Goal: Navigation & Orientation: Find specific page/section

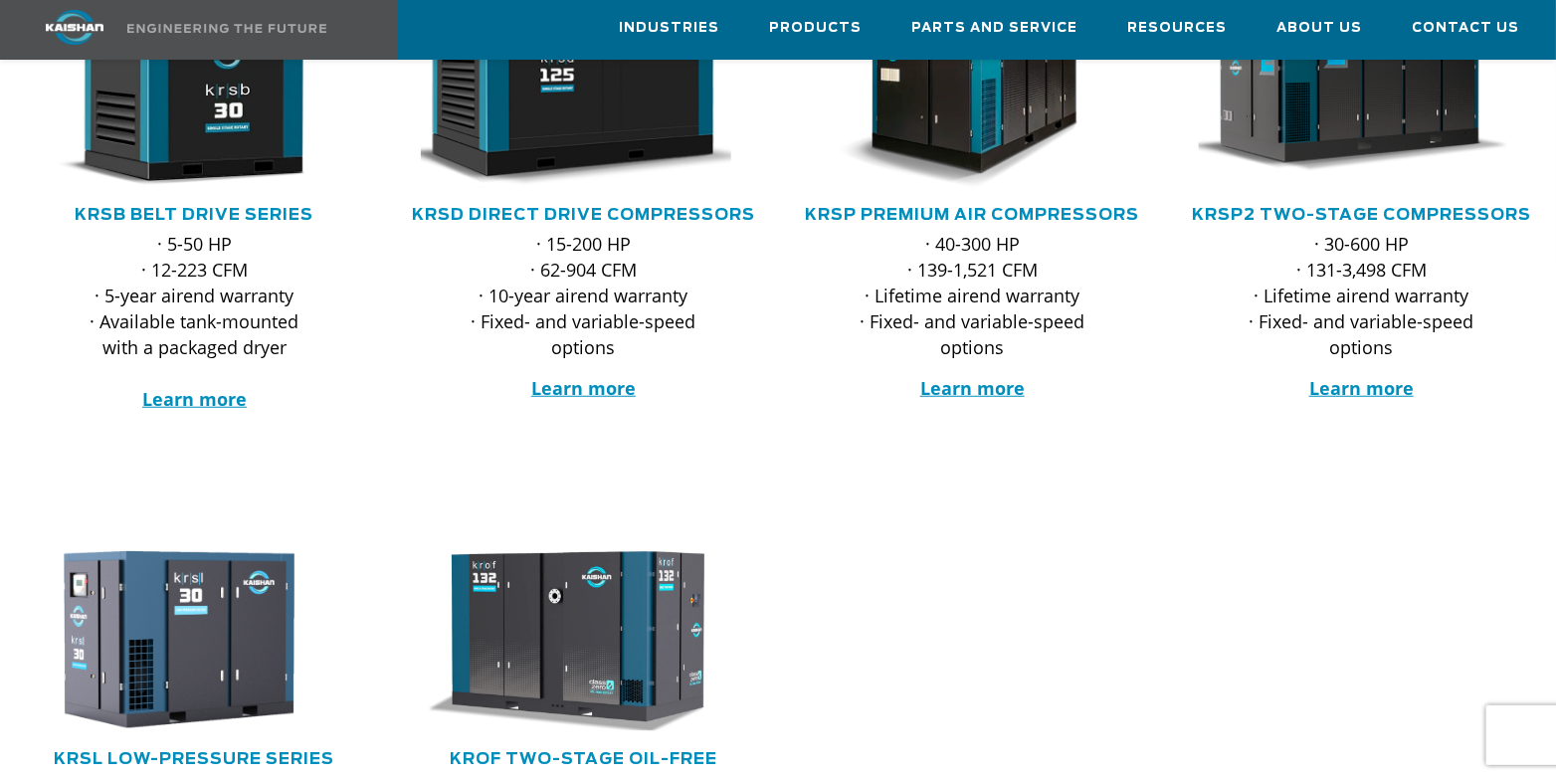
scroll to position [455, 0]
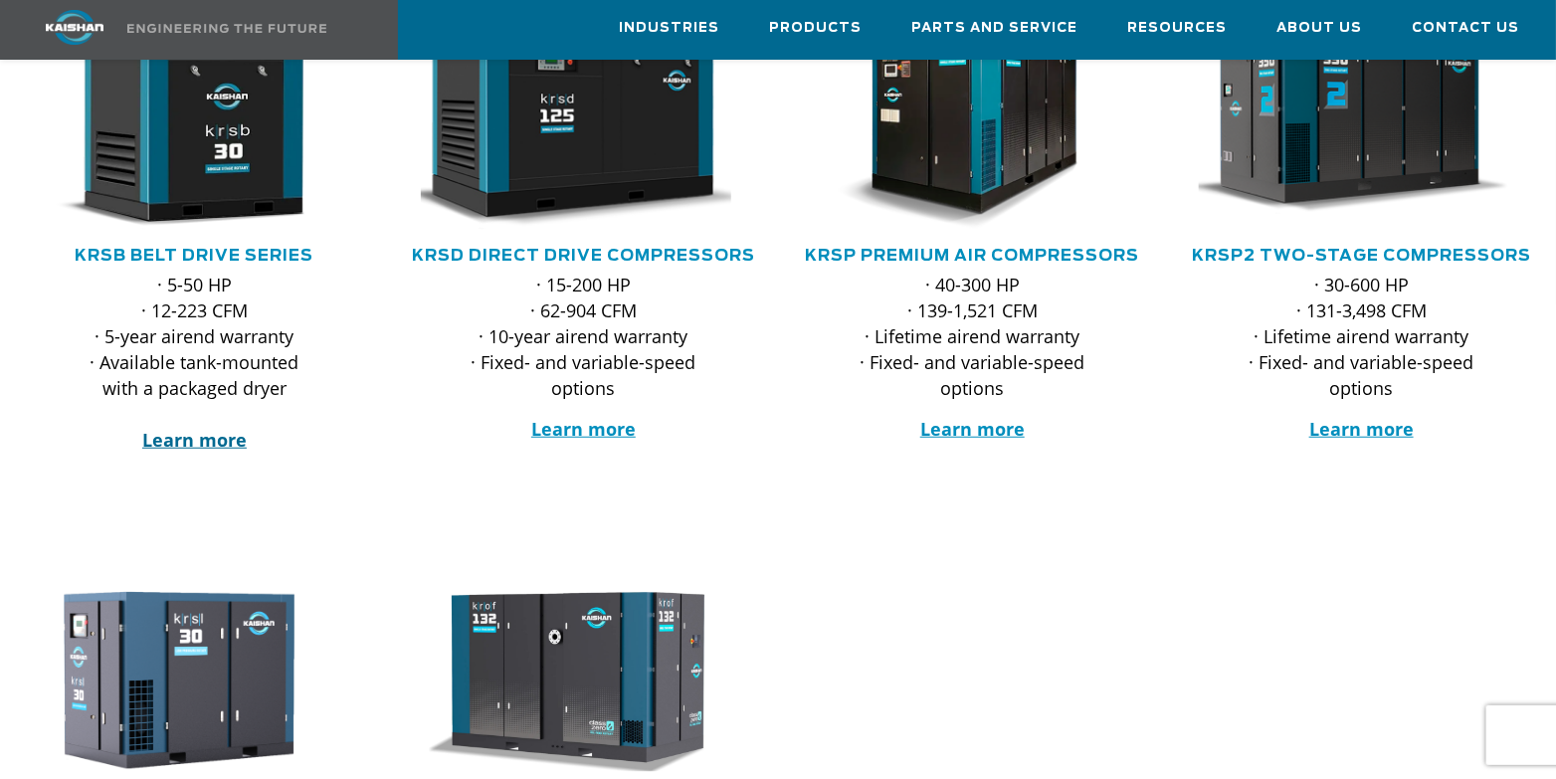
click at [203, 428] on strong "Learn more" at bounding box center [194, 440] width 104 height 24
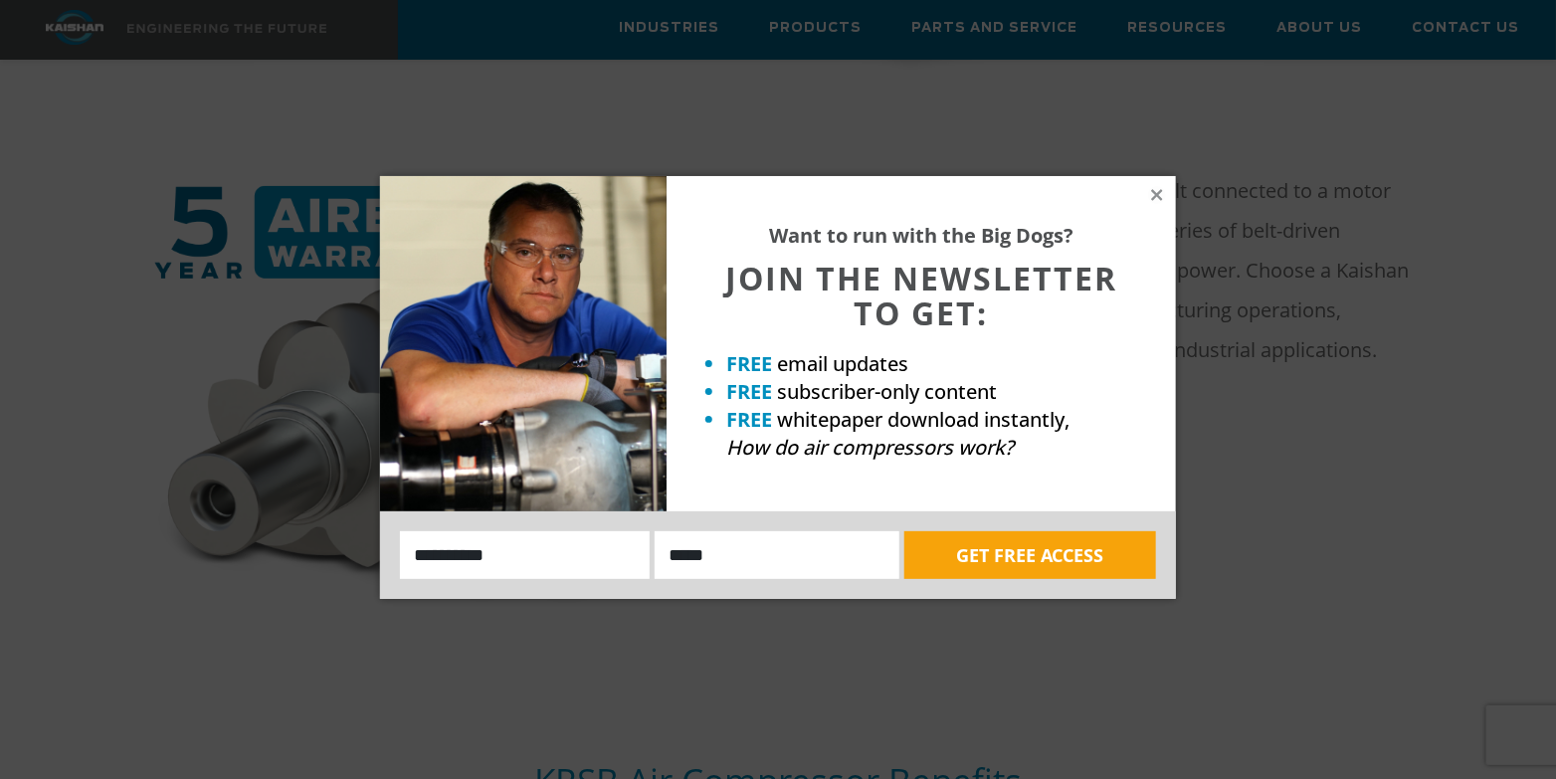
scroll to position [961, 0]
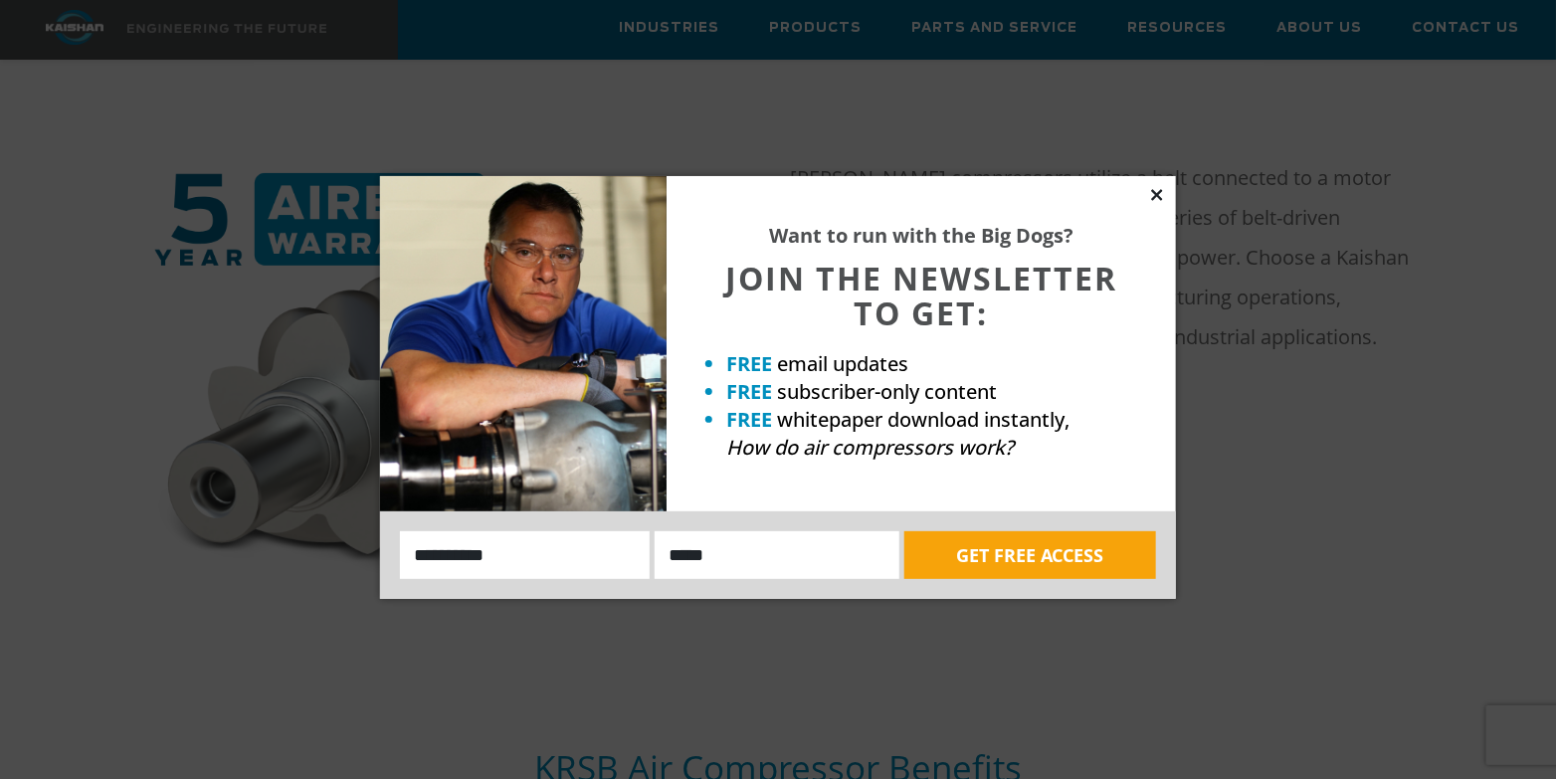
click at [1159, 189] on icon at bounding box center [1157, 195] width 18 height 18
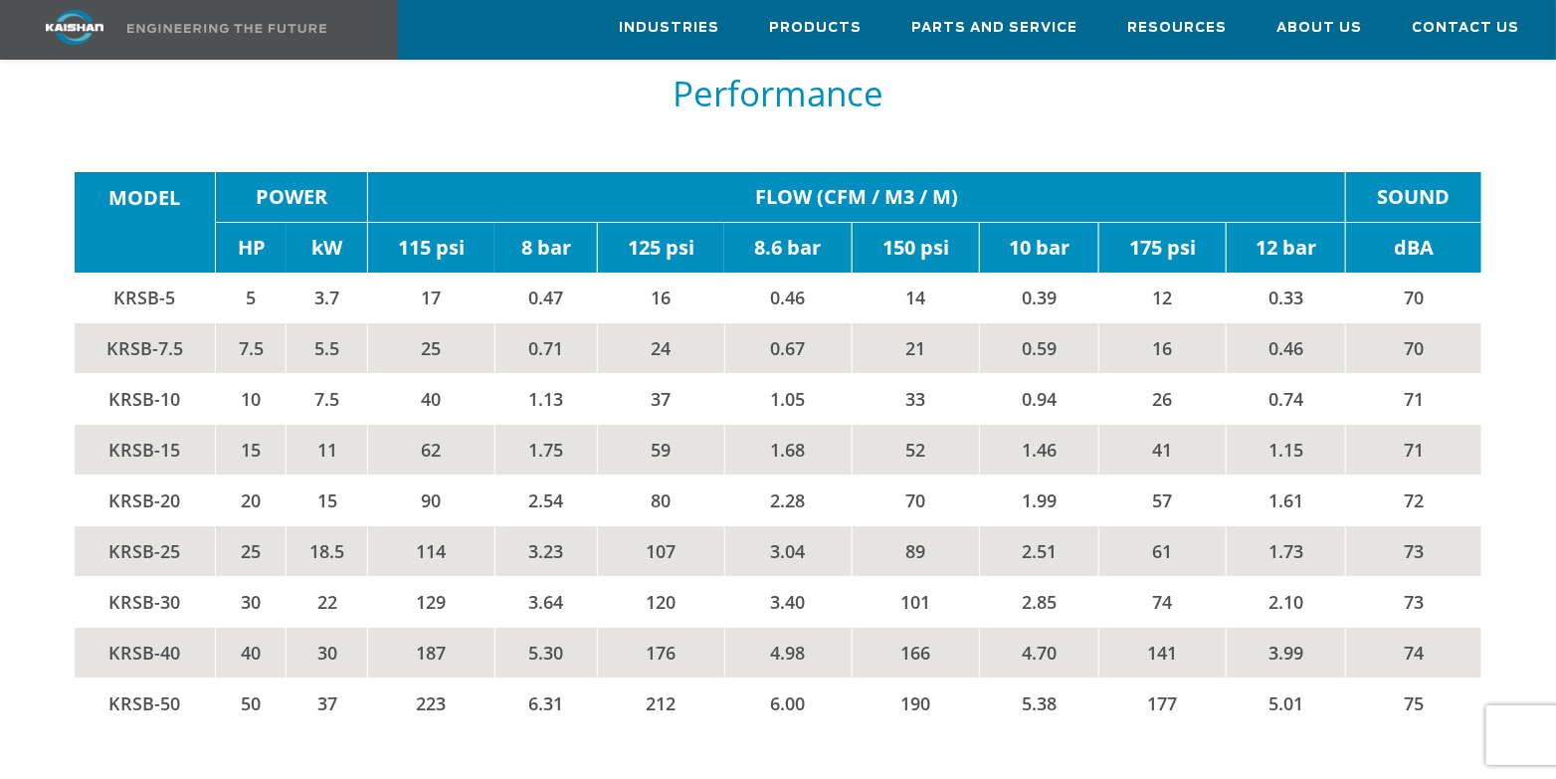
scroll to position [3117, 0]
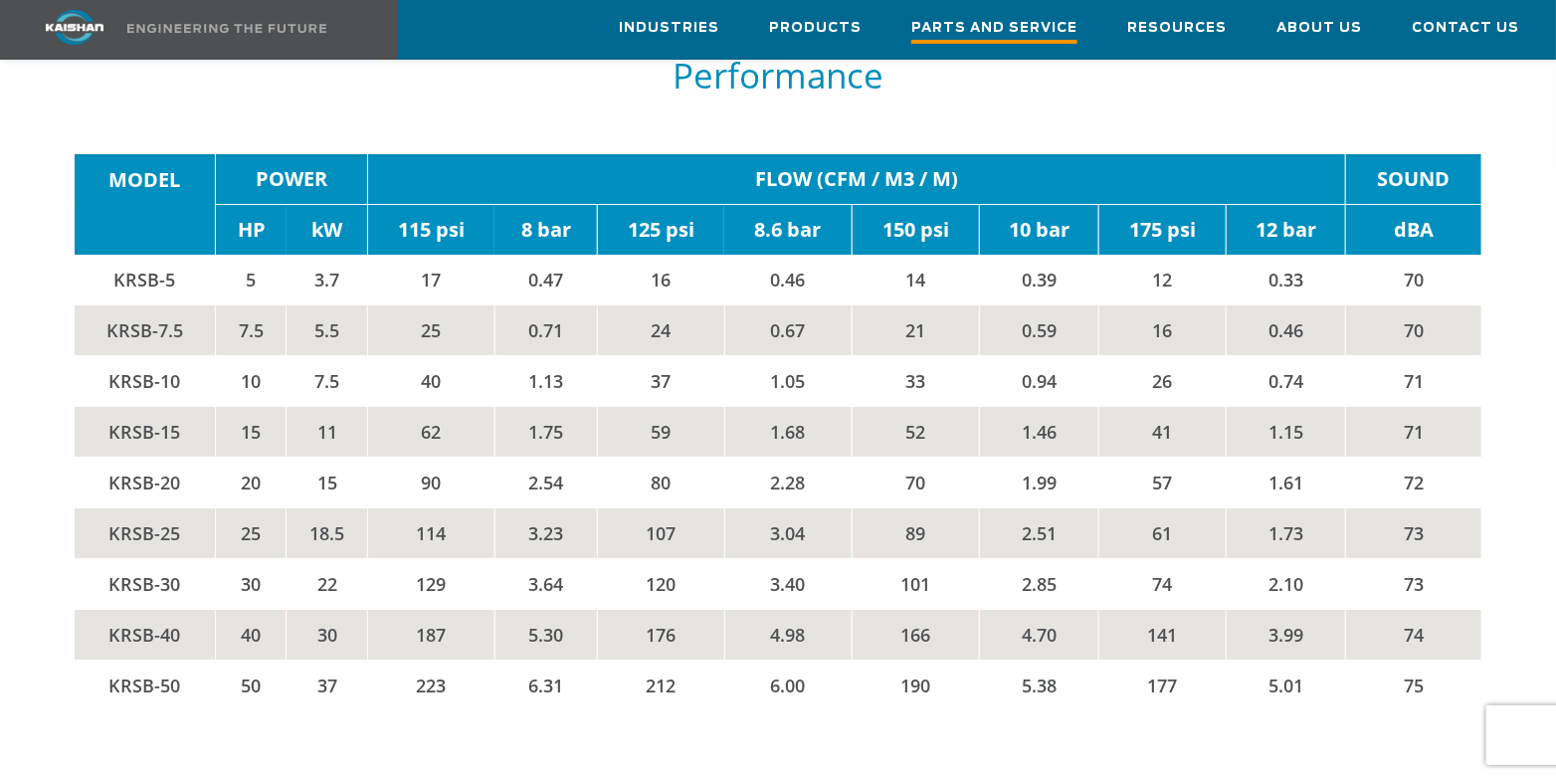
click at [1008, 34] on span "Parts and Service" at bounding box center [994, 30] width 166 height 27
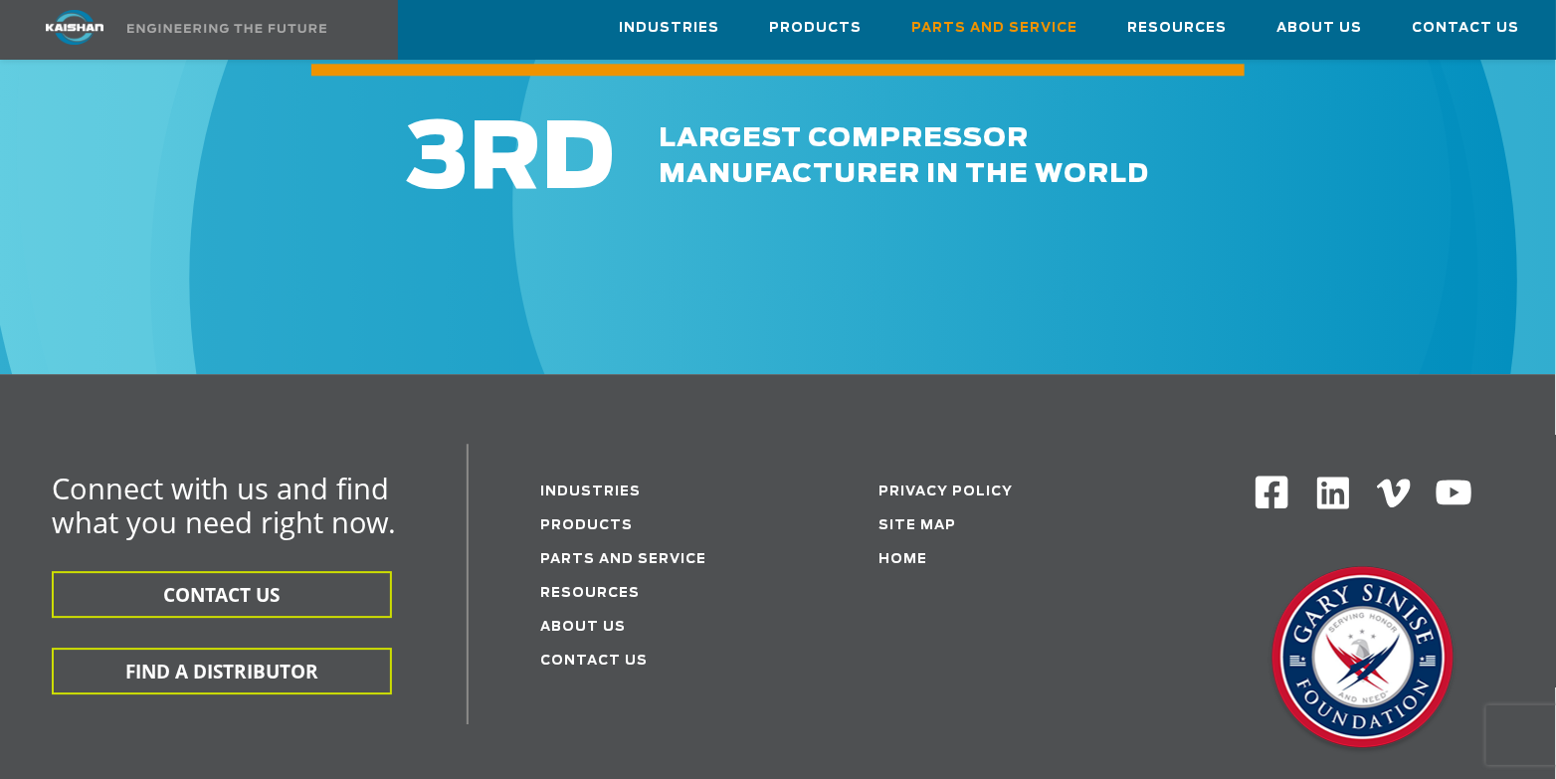
scroll to position [2354, 0]
